Goal: Find specific page/section: Find specific page/section

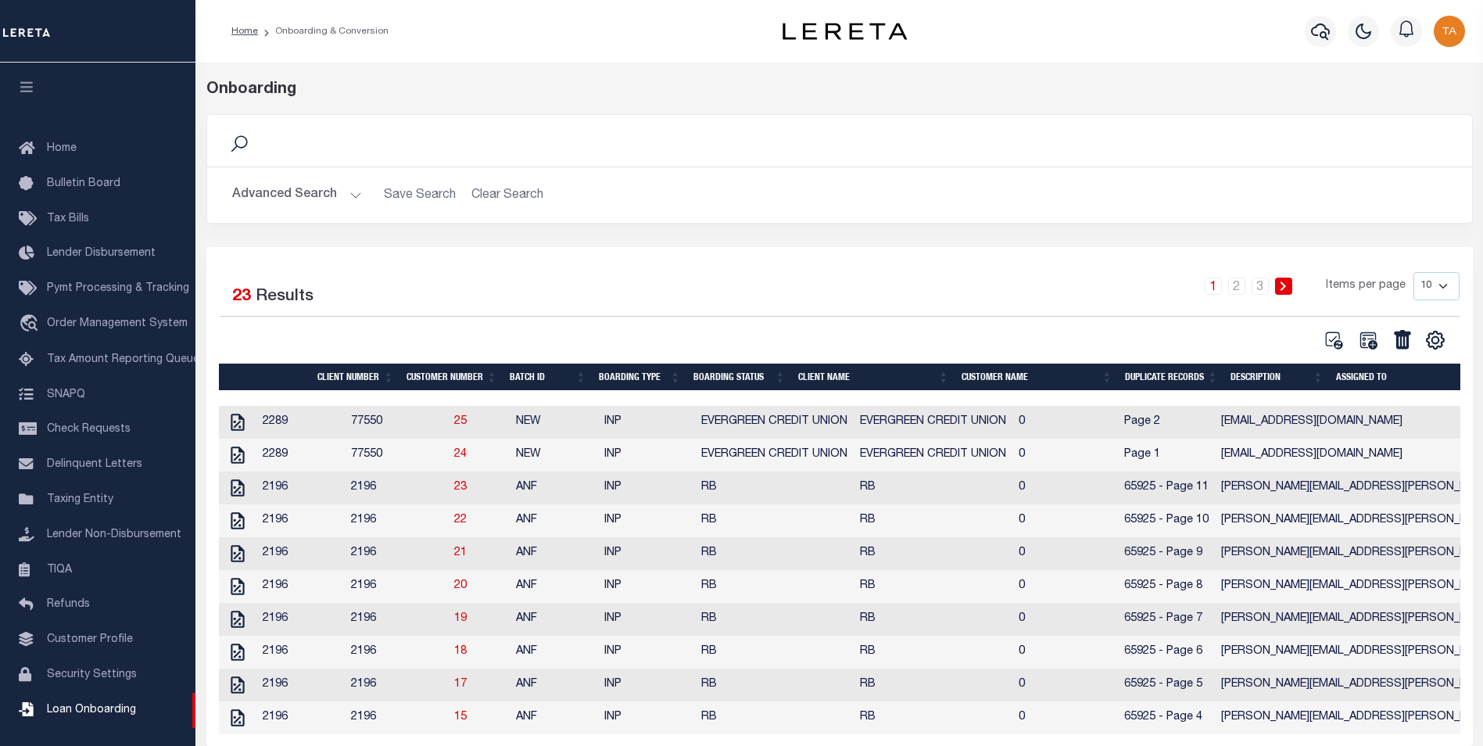
scroll to position [16, 0]
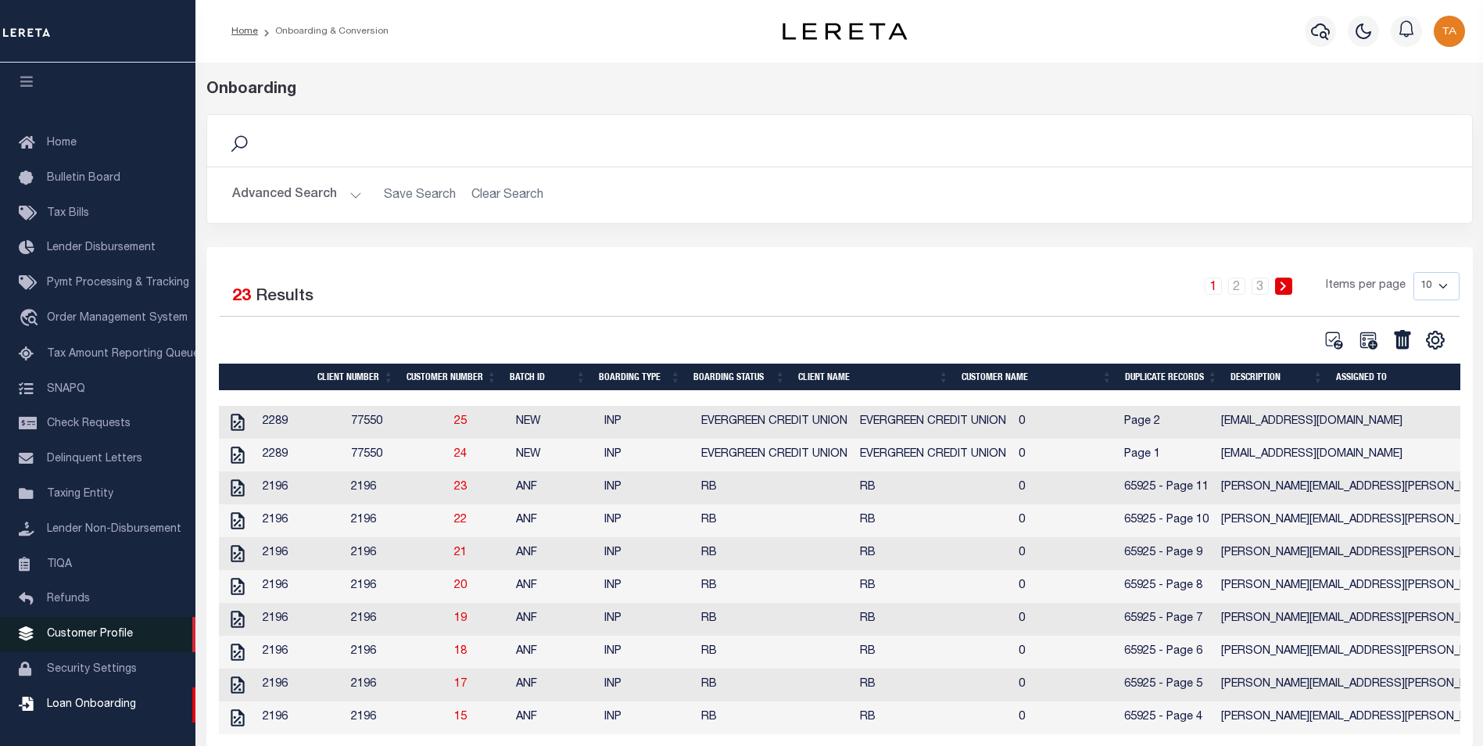
click at [92, 634] on span "Customer Profile" at bounding box center [90, 634] width 86 height 11
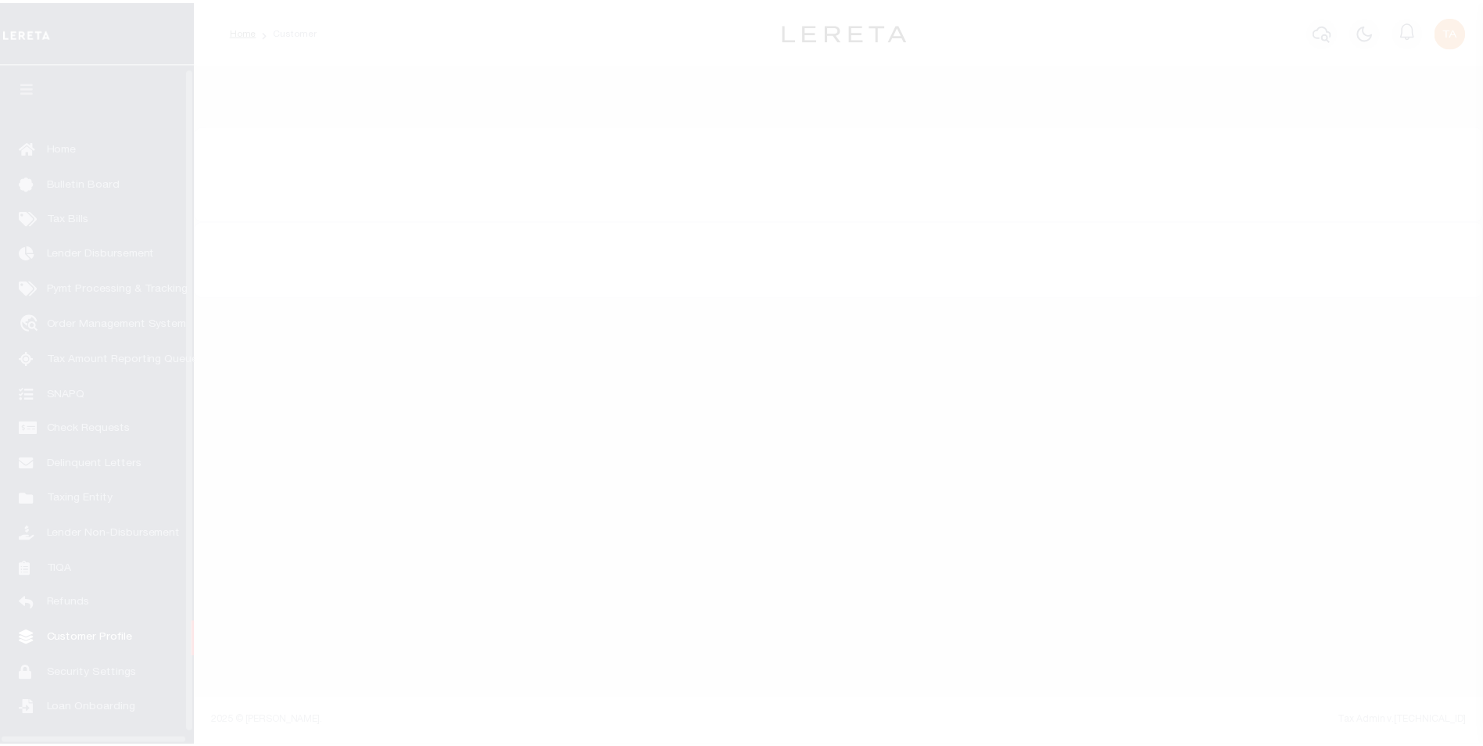
scroll to position [16, 0]
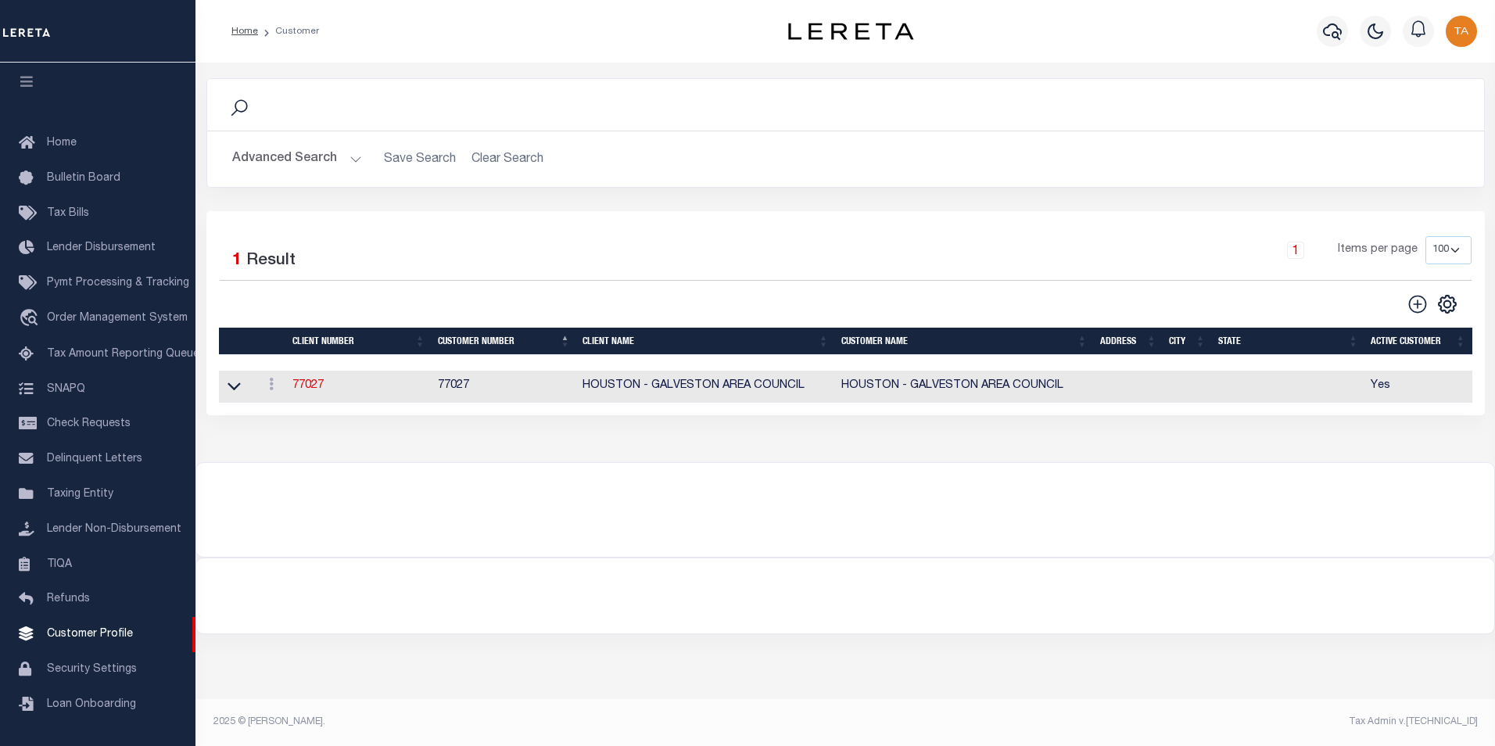
click at [344, 159] on button "Advanced Search" at bounding box center [297, 159] width 130 height 30
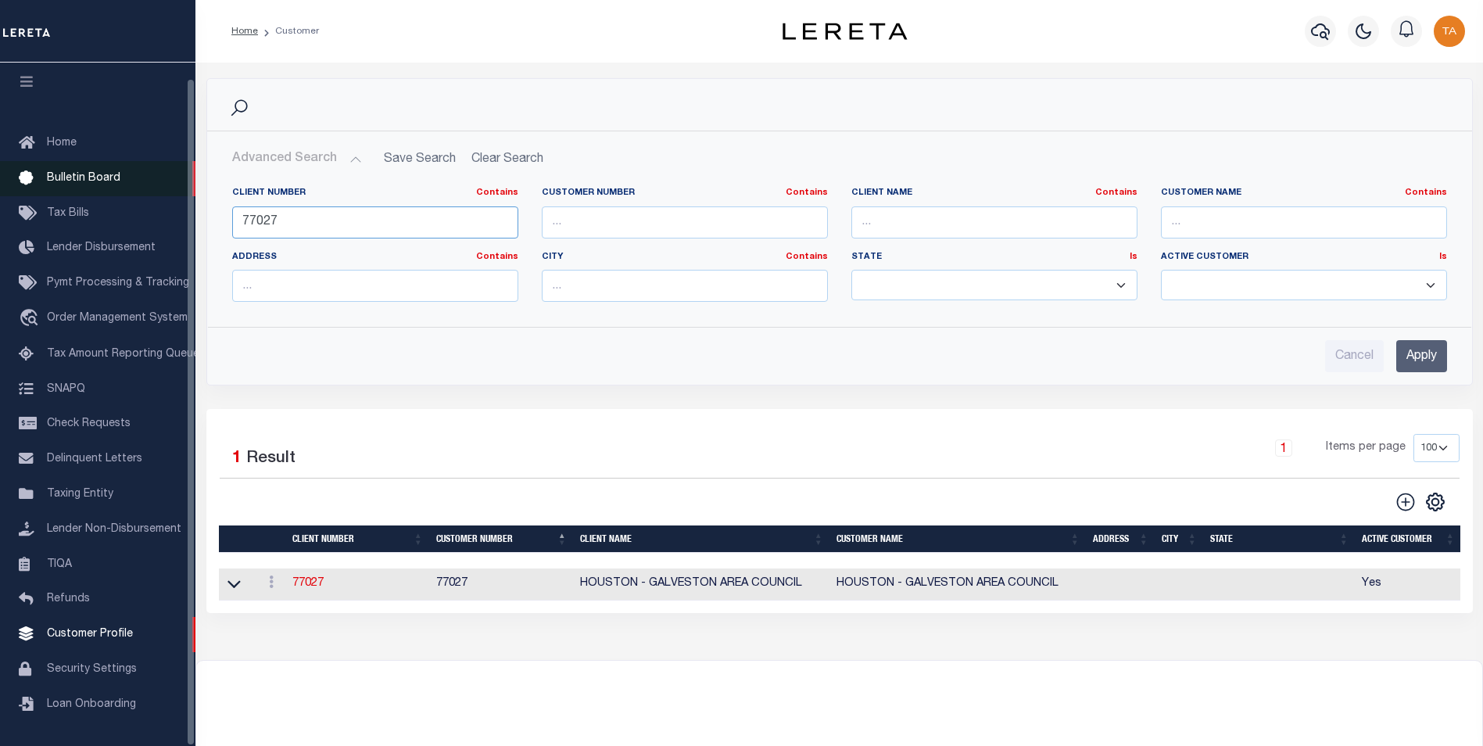
drag, startPoint x: 308, startPoint y: 222, endPoint x: 39, endPoint y: 185, distance: 271.5
click at [39, 185] on div "Home Customer Profile Sign out" at bounding box center [741, 425] width 1483 height 851
type input "38100"
click at [1407, 347] on input "Apply" at bounding box center [1422, 356] width 51 height 32
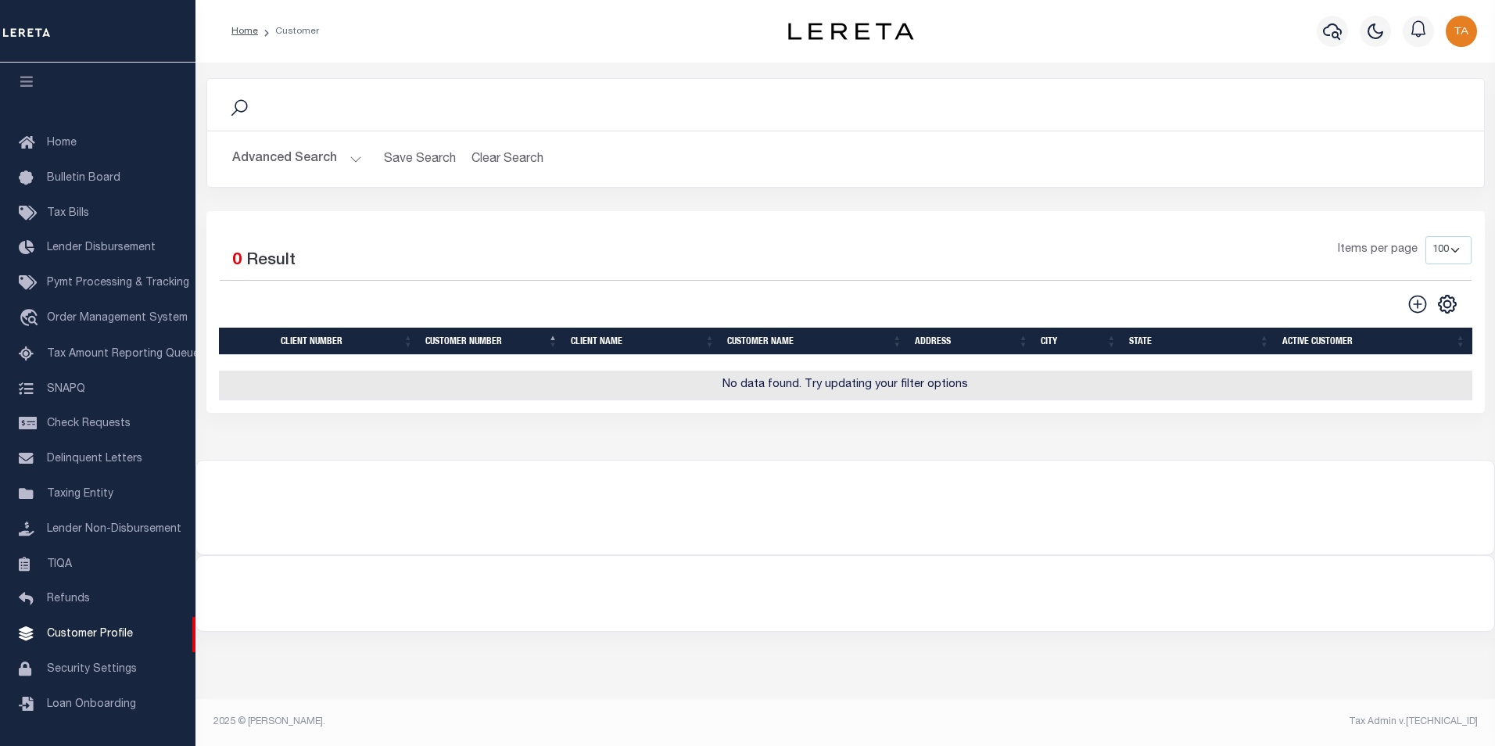
click at [346, 157] on button "Advanced Search" at bounding box center [297, 159] width 130 height 30
